Goal: Task Accomplishment & Management: Use online tool/utility

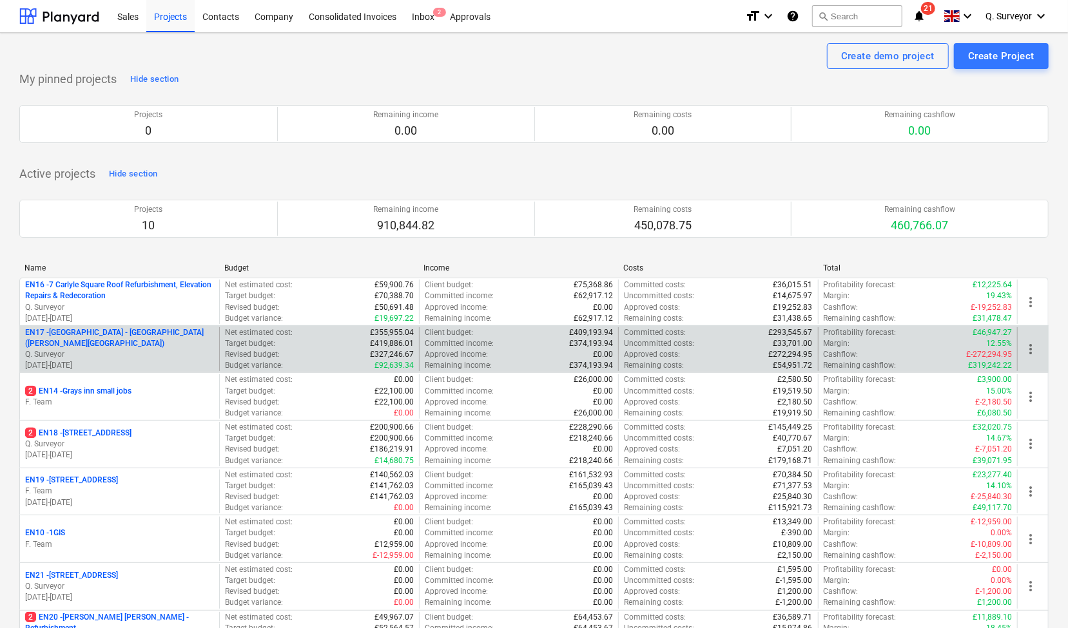
click at [149, 341] on p "EN17 - [GEOGRAPHIC_DATA] - [GEOGRAPHIC_DATA] ([PERSON_NAME][GEOGRAPHIC_DATA] an…" at bounding box center [119, 338] width 189 height 22
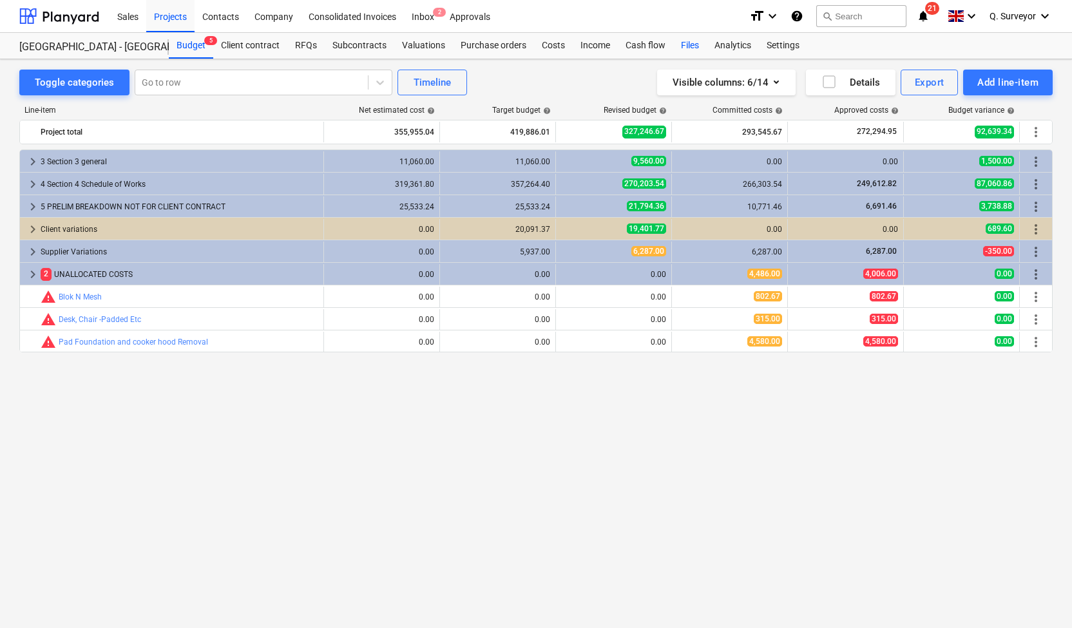
click at [691, 42] on div "Files" at bounding box center [690, 46] width 34 height 26
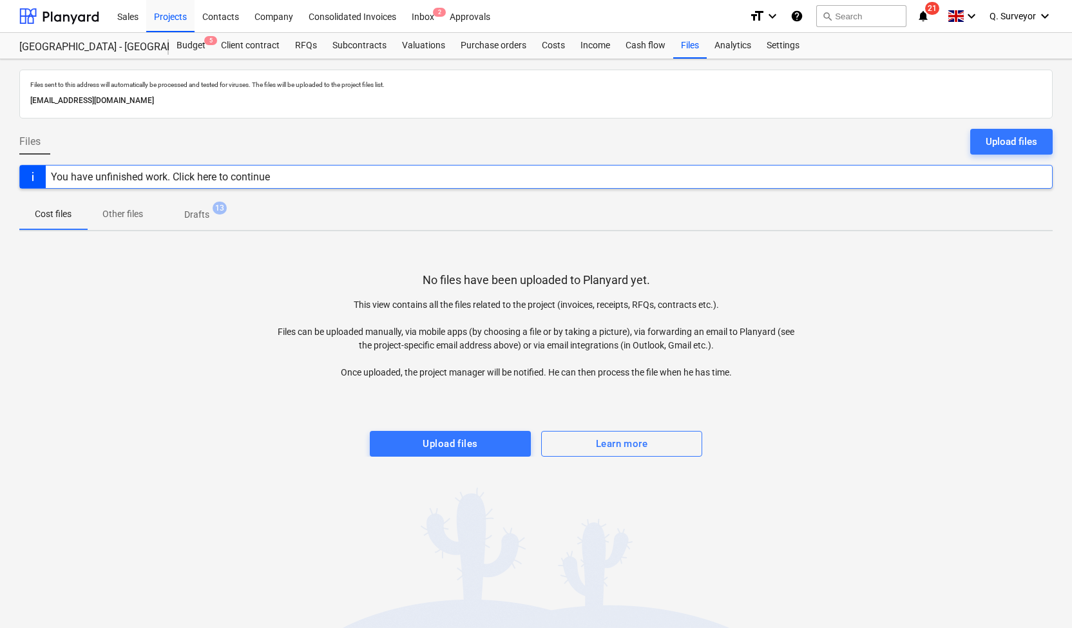
click at [264, 104] on p "[EMAIL_ADDRESS][DOMAIN_NAME]" at bounding box center [535, 101] width 1011 height 14
drag, startPoint x: 271, startPoint y: 101, endPoint x: 9, endPoint y: 115, distance: 262.0
click at [9, 115] on div "Files sent to this address will automatically be processed and tested for virus…" at bounding box center [536, 343] width 1072 height 569
copy p "[EMAIL_ADDRESS][DOMAIN_NAME]"
click at [683, 46] on div "Files 1" at bounding box center [690, 46] width 34 height 26
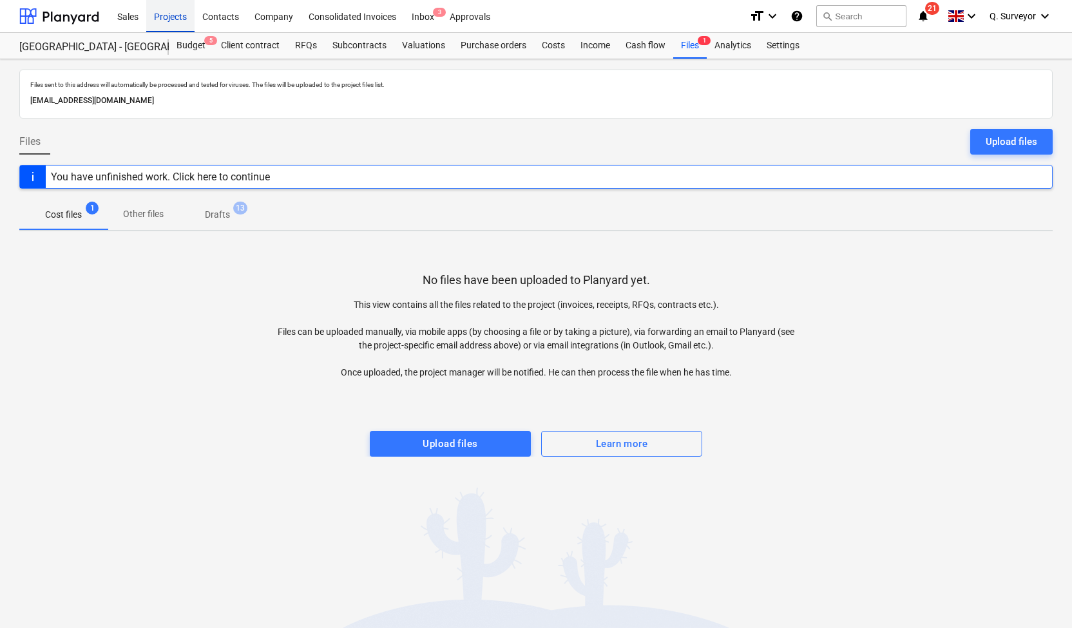
click at [164, 19] on div "Projects" at bounding box center [170, 15] width 48 height 33
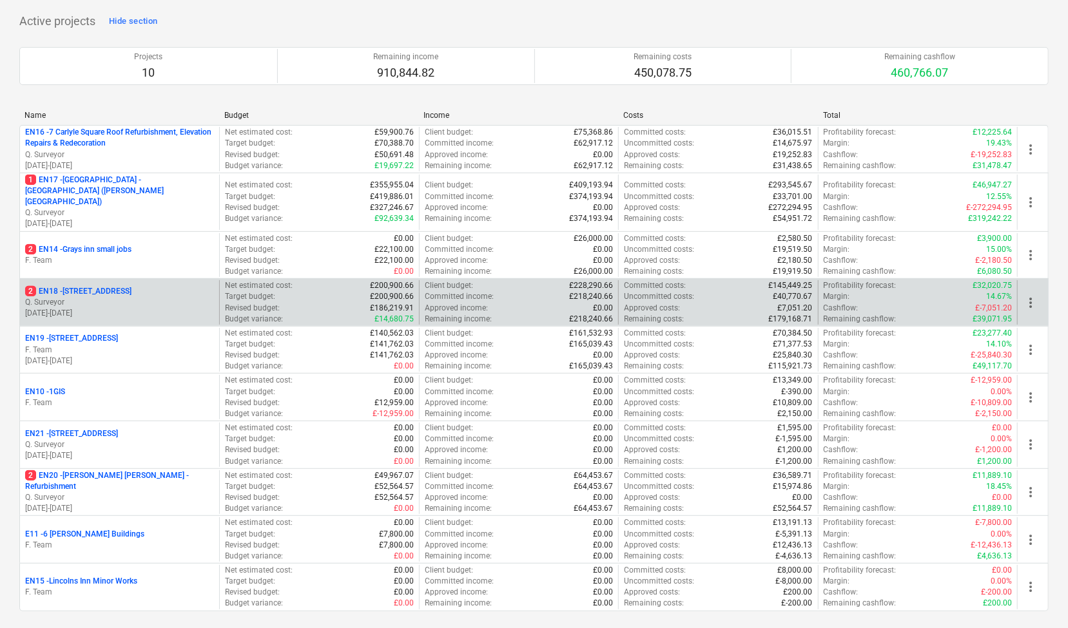
scroll to position [129, 0]
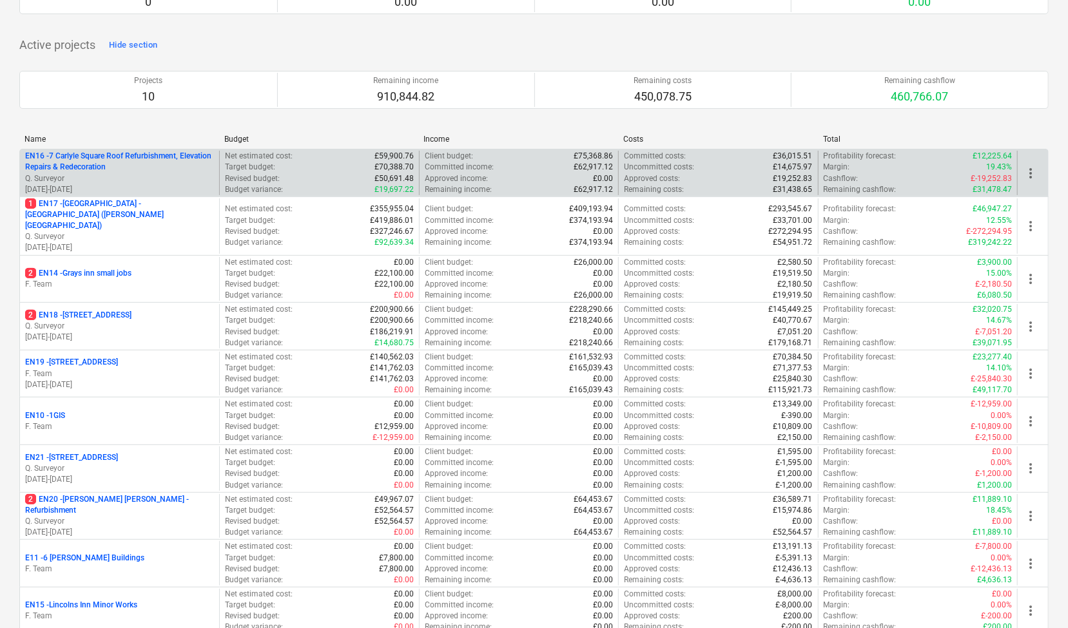
click at [110, 185] on p "[DATE] - [DATE]" at bounding box center [119, 189] width 189 height 11
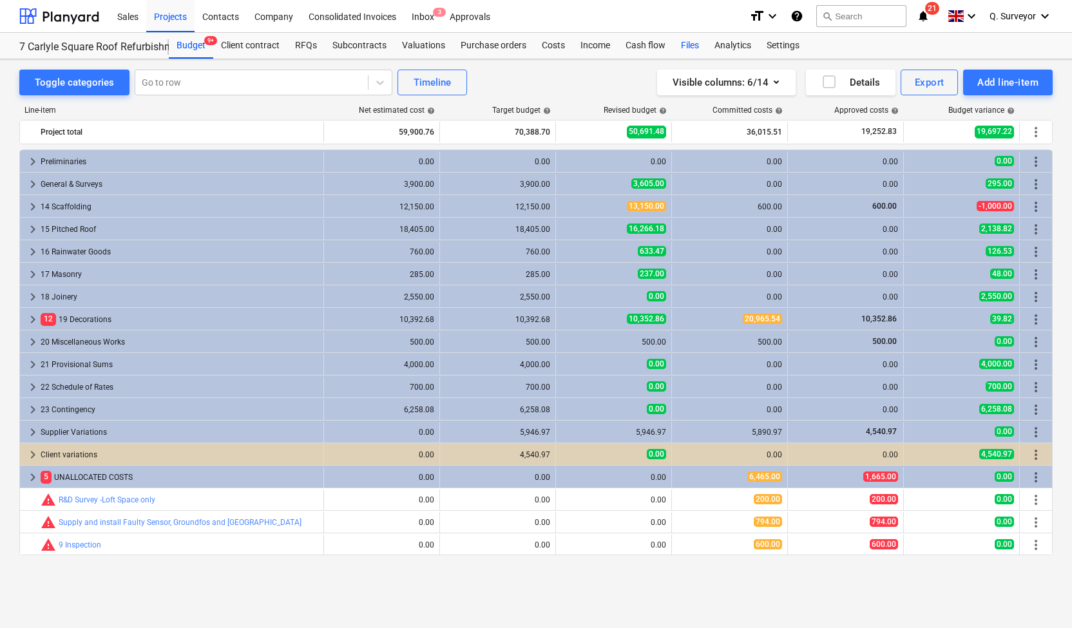
click at [680, 43] on div "Files" at bounding box center [690, 46] width 34 height 26
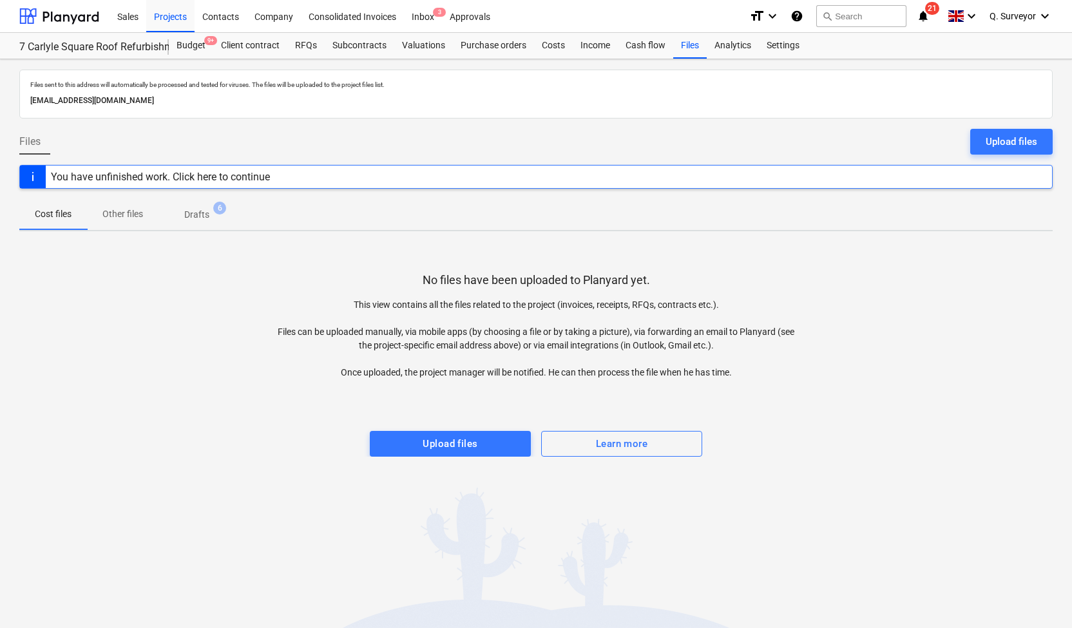
drag, startPoint x: 268, startPoint y: 100, endPoint x: 15, endPoint y: 93, distance: 252.6
click at [15, 93] on div "Files sent to this address will automatically be processed and tested for virus…" at bounding box center [536, 343] width 1072 height 569
copy p "[EMAIL_ADDRESS][DOMAIN_NAME]"
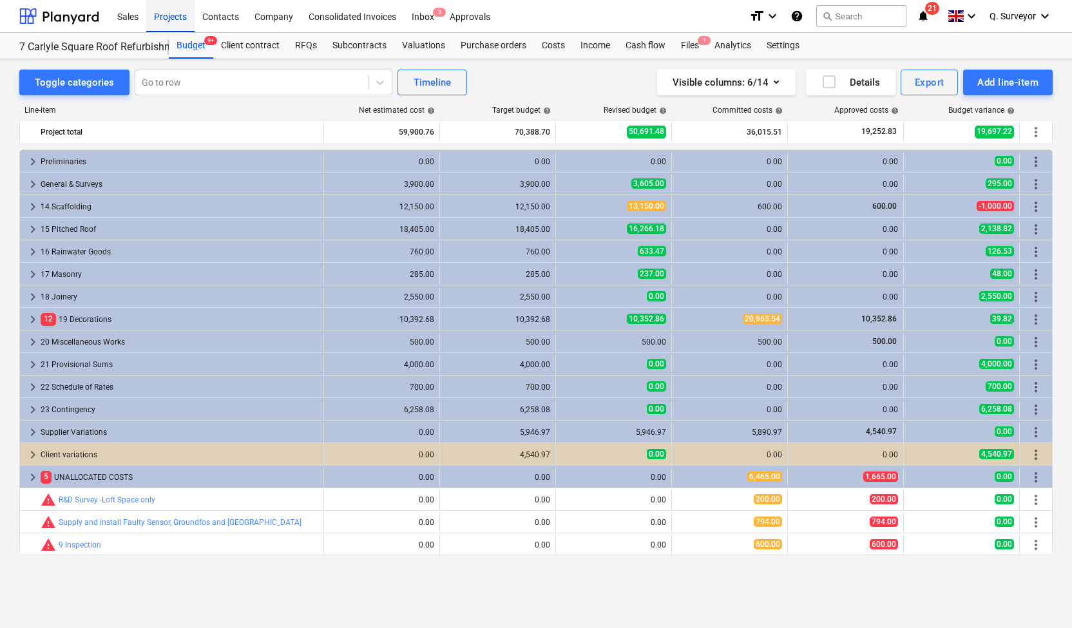
click at [162, 16] on div "Projects" at bounding box center [170, 15] width 48 height 33
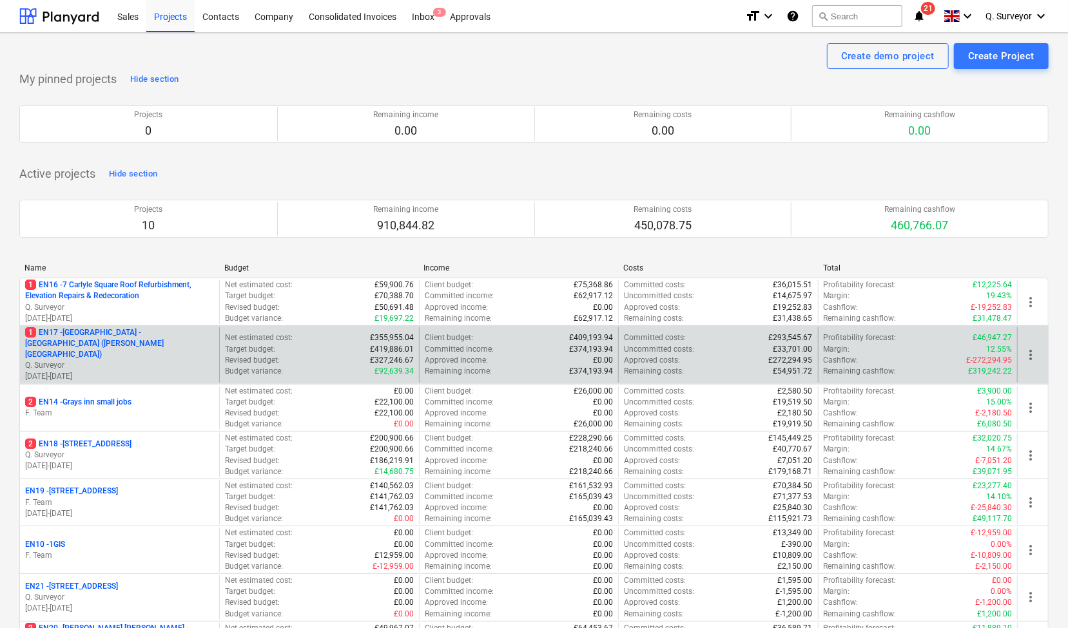
click at [99, 332] on p "1 EN17 - [GEOGRAPHIC_DATA] - [GEOGRAPHIC_DATA] ([PERSON_NAME][GEOGRAPHIC_DATA])" at bounding box center [119, 343] width 189 height 33
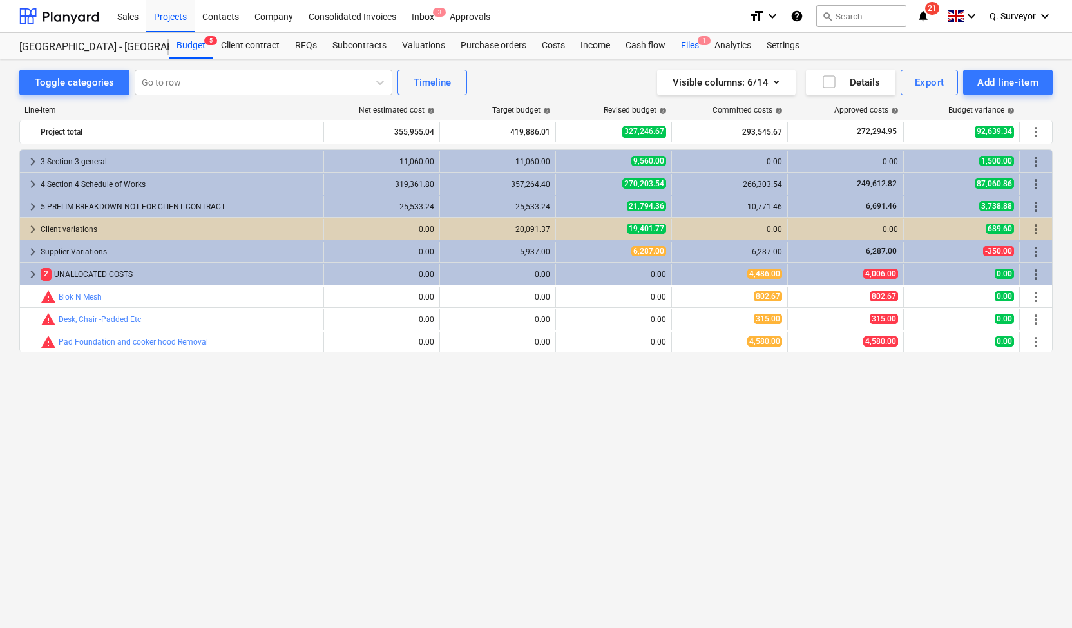
click at [692, 45] on div "Files 1" at bounding box center [690, 46] width 34 height 26
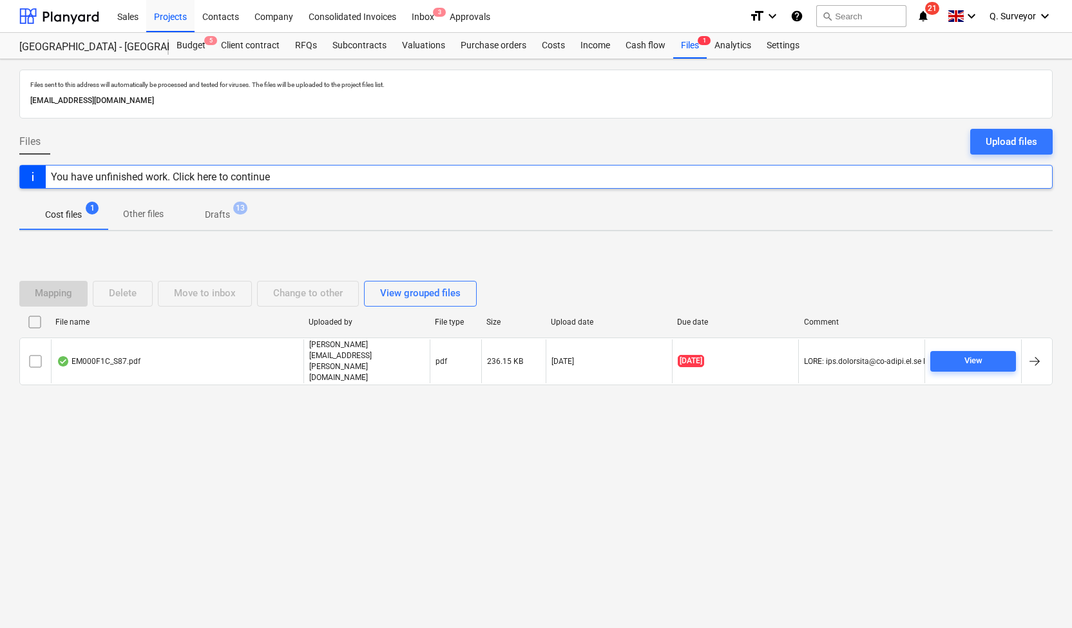
drag, startPoint x: 271, startPoint y: 104, endPoint x: 25, endPoint y: 109, distance: 246.2
click at [25, 109] on div "Files sent to this address will automatically be processed and tested for virus…" at bounding box center [535, 94] width 1033 height 49
copy p "[EMAIL_ADDRESS][DOMAIN_NAME]"
